Goal: Task Accomplishment & Management: Use online tool/utility

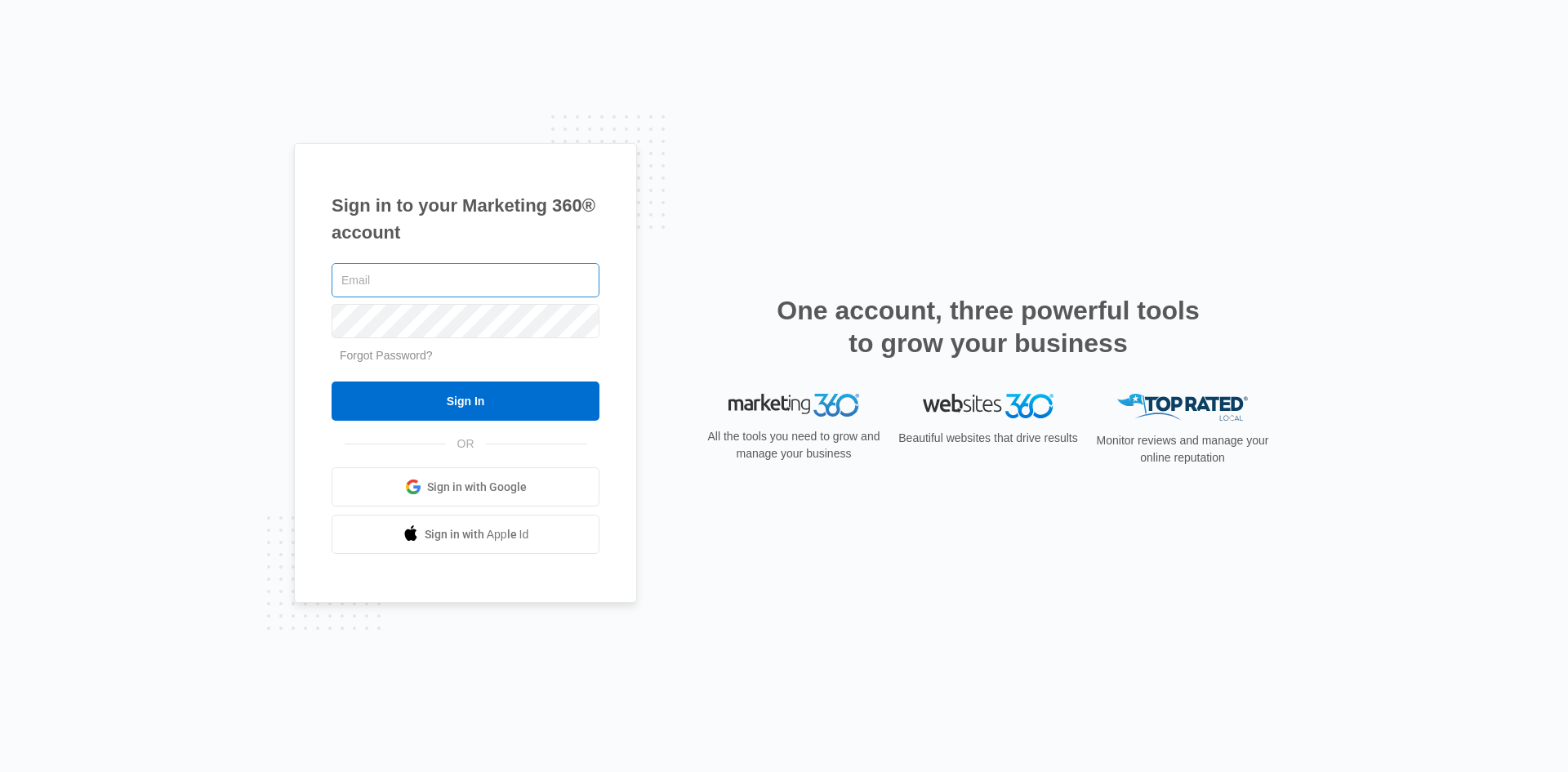
click at [455, 282] on input "text" at bounding box center [465, 280] width 268 height 35
type input "[PERSON_NAME][EMAIL_ADDRESS][PERSON_NAME][DOMAIN_NAME]"
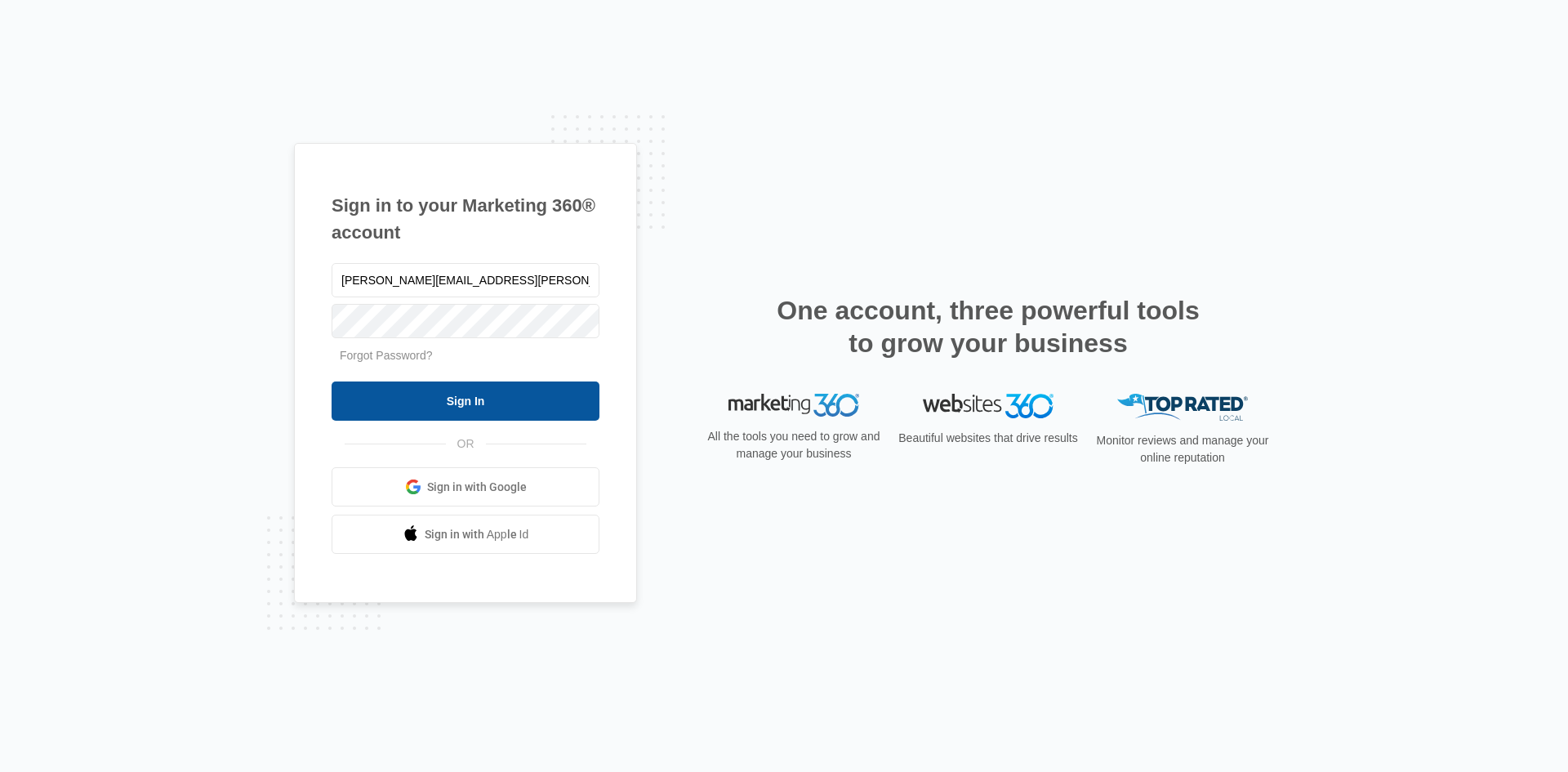
click at [434, 406] on input "Sign In" at bounding box center [465, 401] width 268 height 39
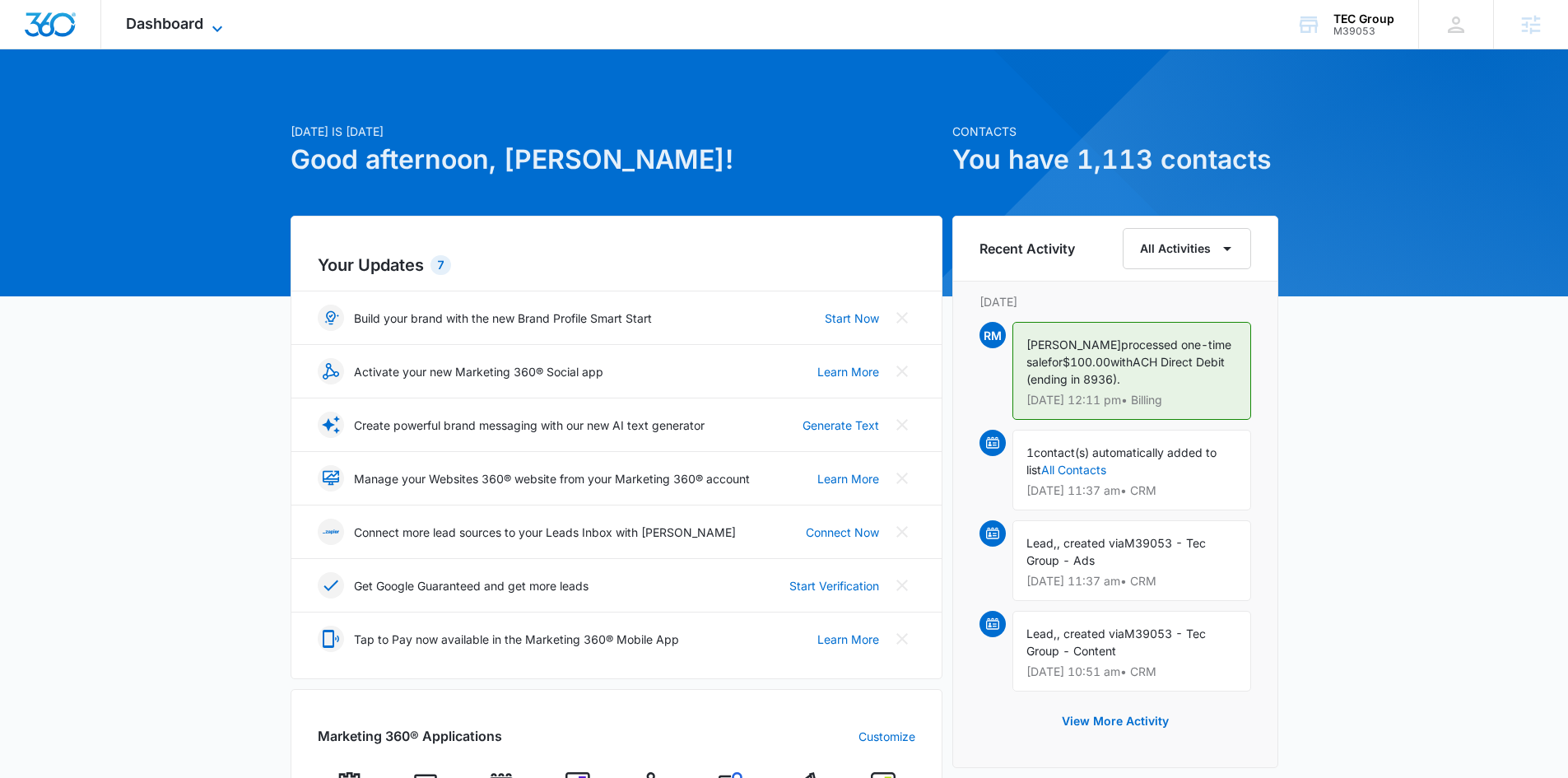
click at [151, 20] on span "Dashboard" at bounding box center [164, 24] width 78 height 17
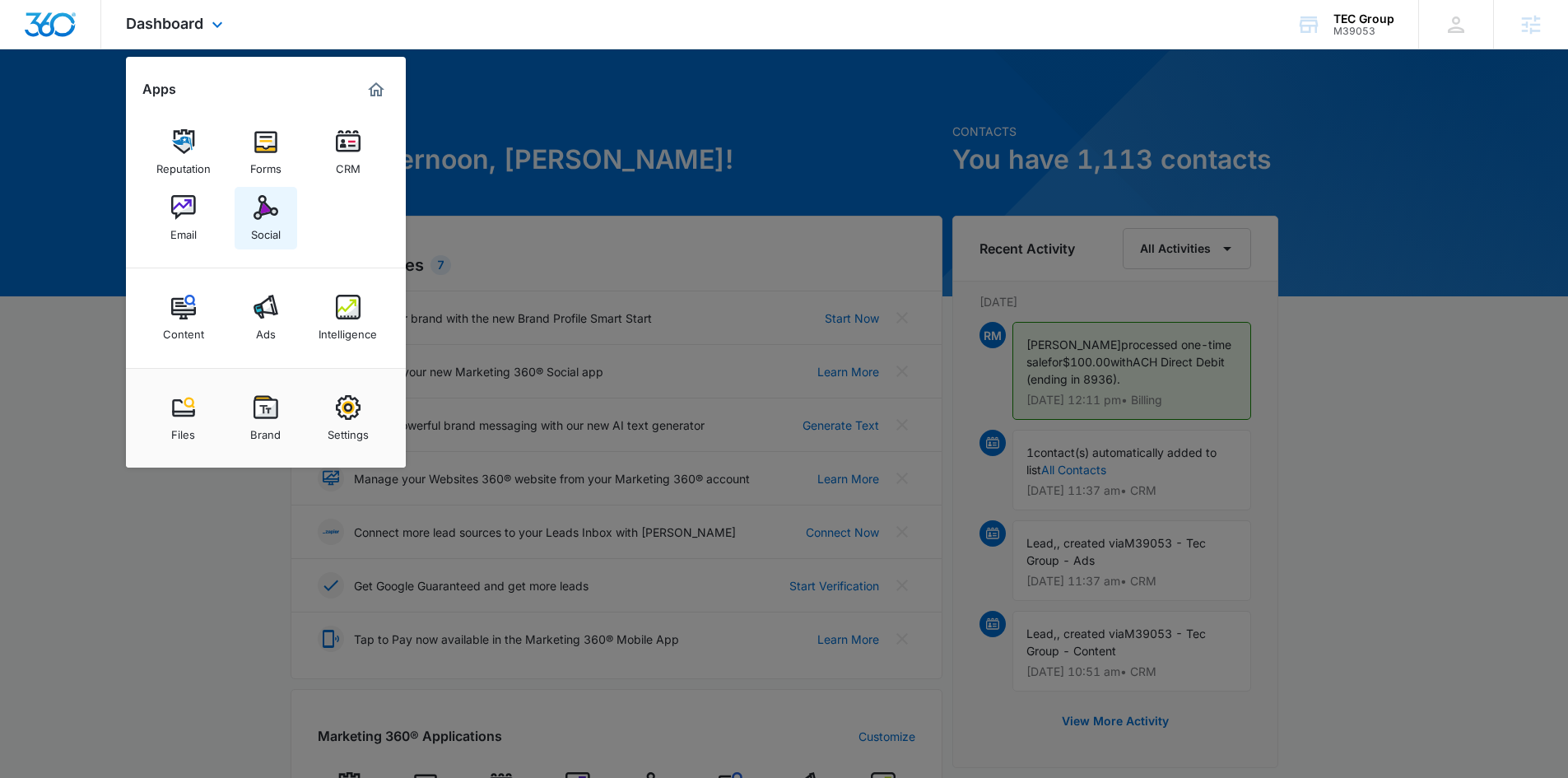
click at [262, 208] on img at bounding box center [266, 207] width 24 height 24
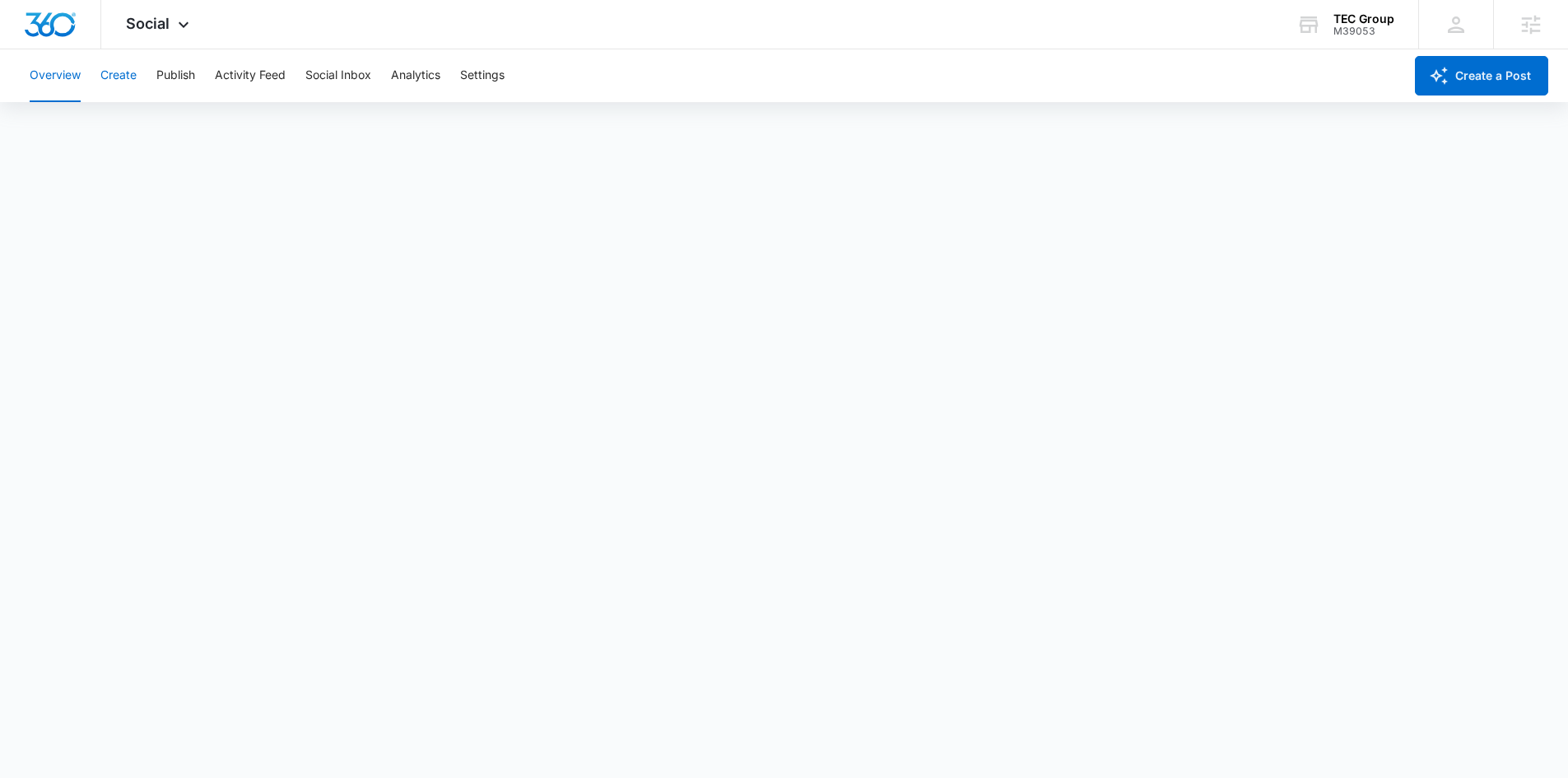
click at [115, 67] on button "Create" at bounding box center [118, 76] width 36 height 52
click at [145, 130] on button "Approvals" at bounding box center [161, 126] width 55 height 46
